Goal: Task Accomplishment & Management: Manage account settings

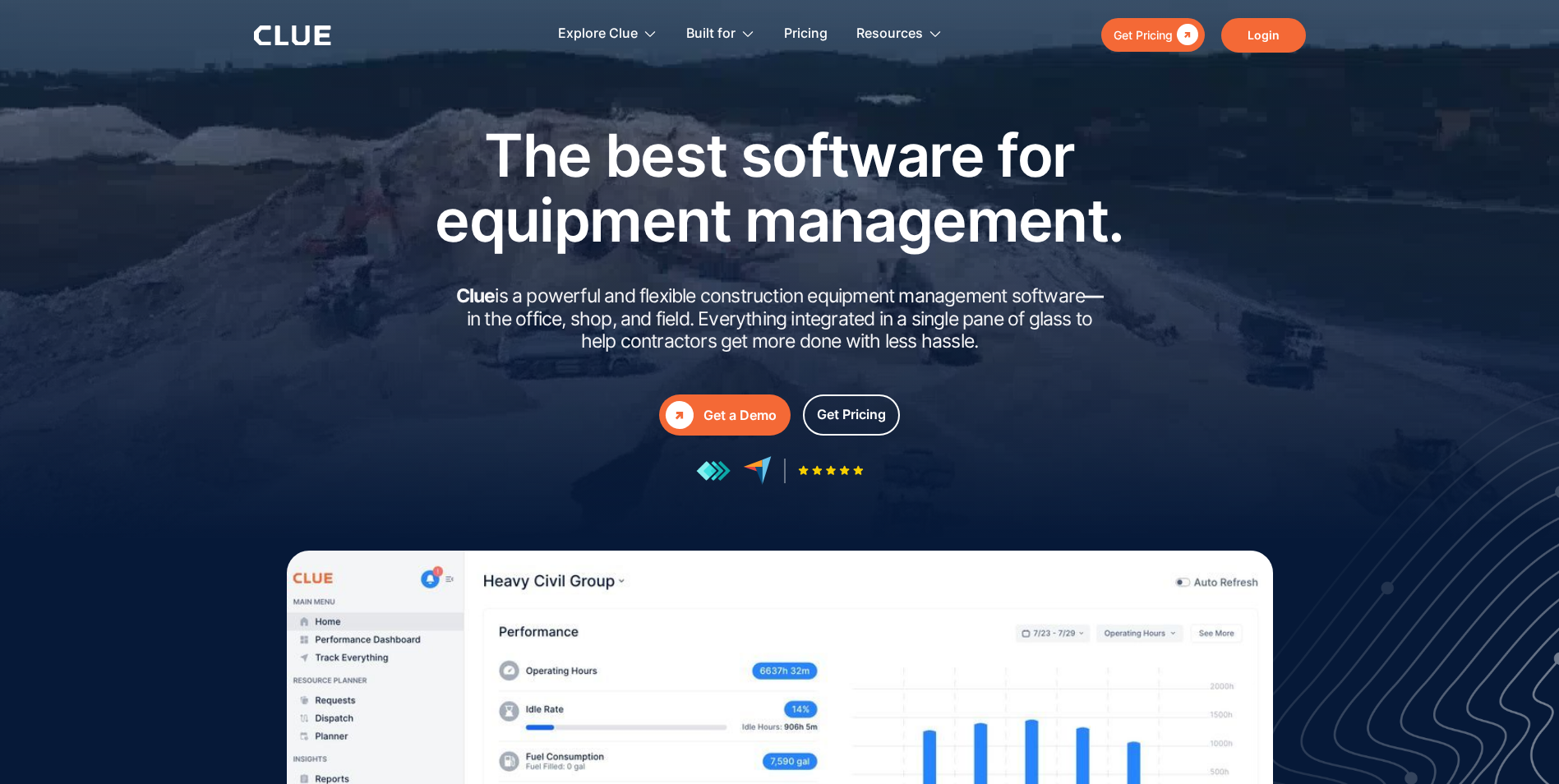
click at [1284, 35] on link "Login" at bounding box center [1263, 35] width 85 height 35
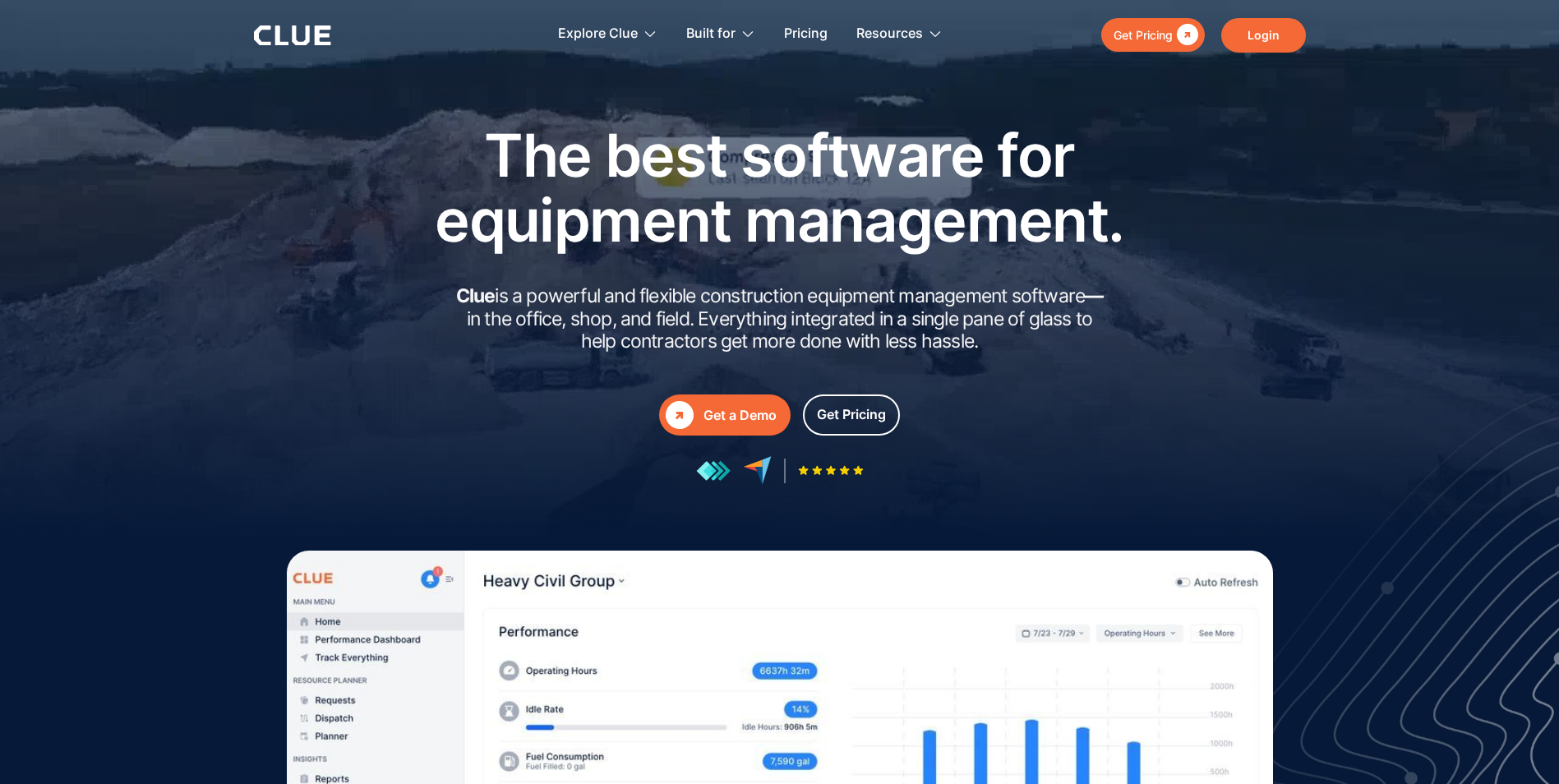
click at [1259, 48] on link "Login" at bounding box center [1263, 35] width 85 height 35
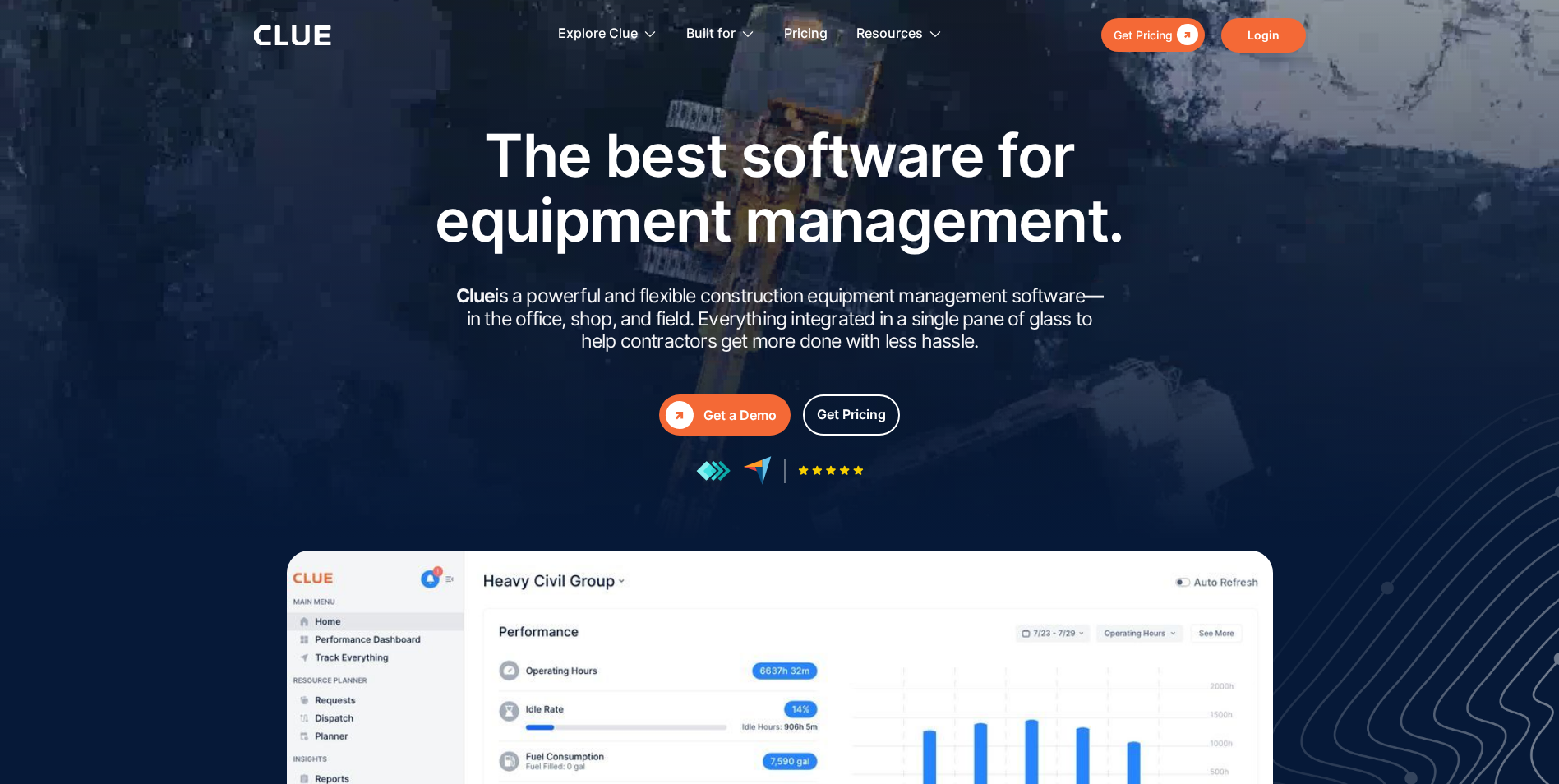
click at [1291, 28] on link "Login" at bounding box center [1263, 35] width 85 height 35
